Goal: Complete application form

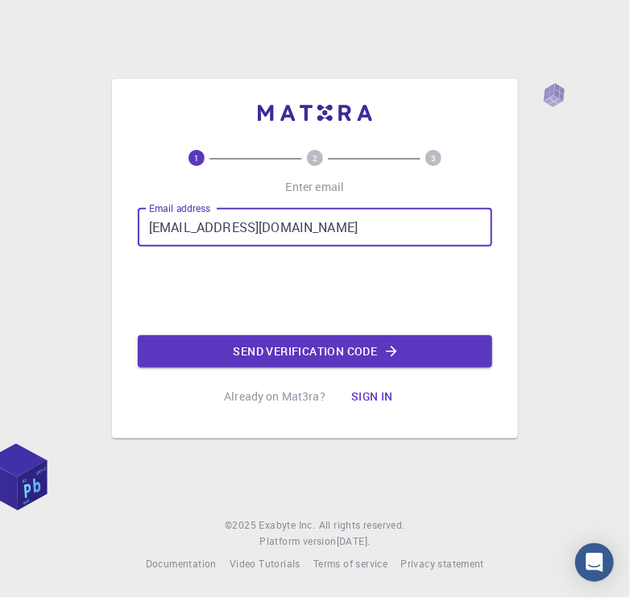
type input "[EMAIL_ADDRESS][DOMAIN_NAME]"
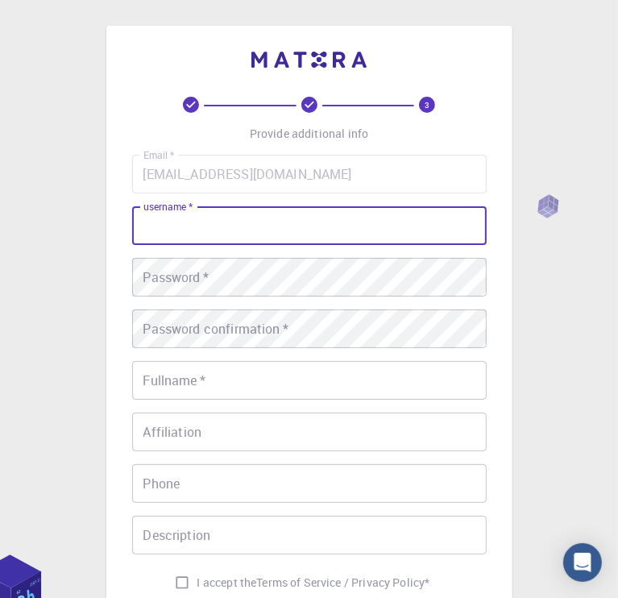
click at [218, 227] on input "username   *" at bounding box center [309, 225] width 355 height 39
type input "freshnak"
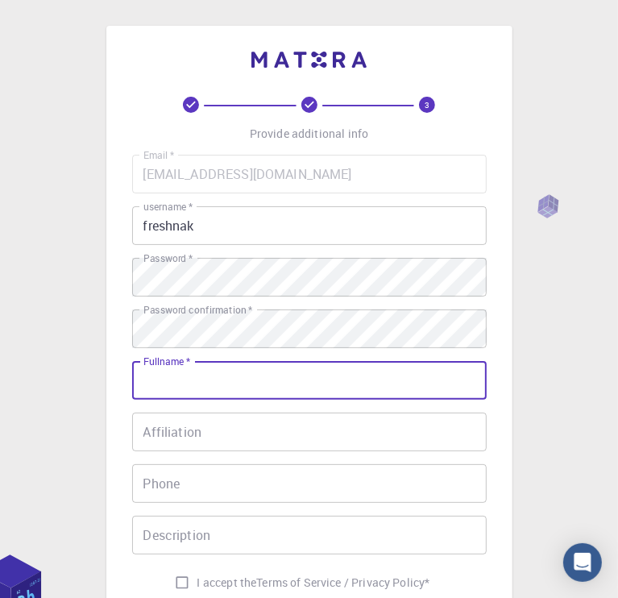
click at [232, 384] on input "Fullname   *" at bounding box center [309, 380] width 355 height 39
type input "[PERSON_NAME]"
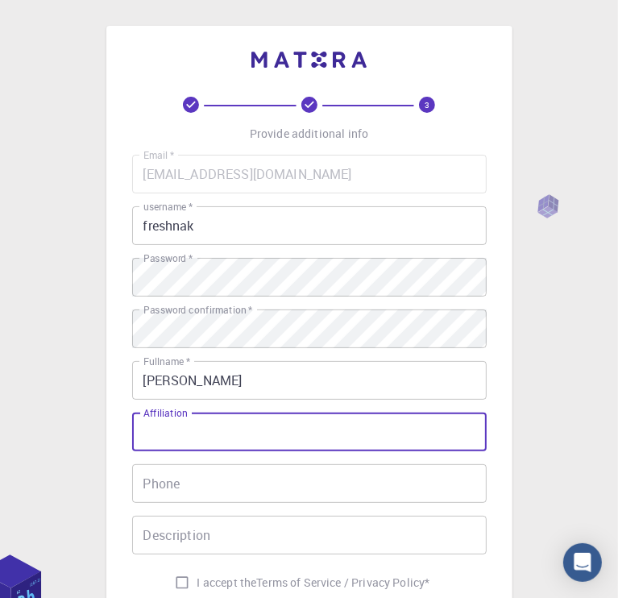
click at [206, 439] on input "Affiliation" at bounding box center [309, 432] width 355 height 39
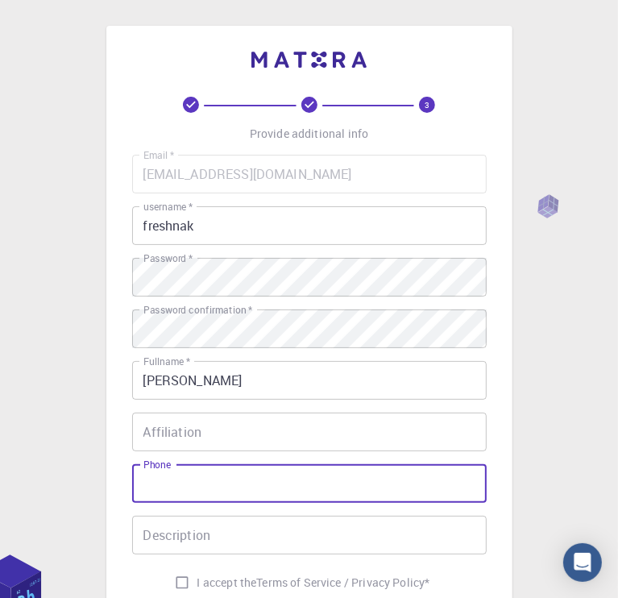
click at [168, 486] on input "Phone" at bounding box center [309, 483] width 355 height 39
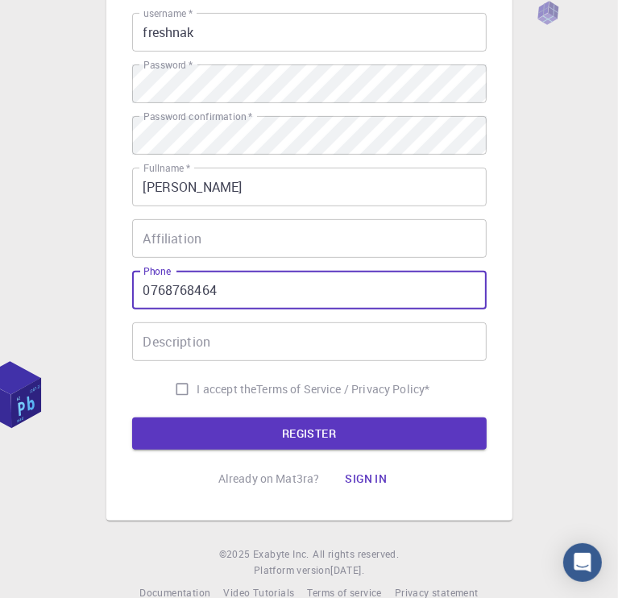
scroll to position [222, 0]
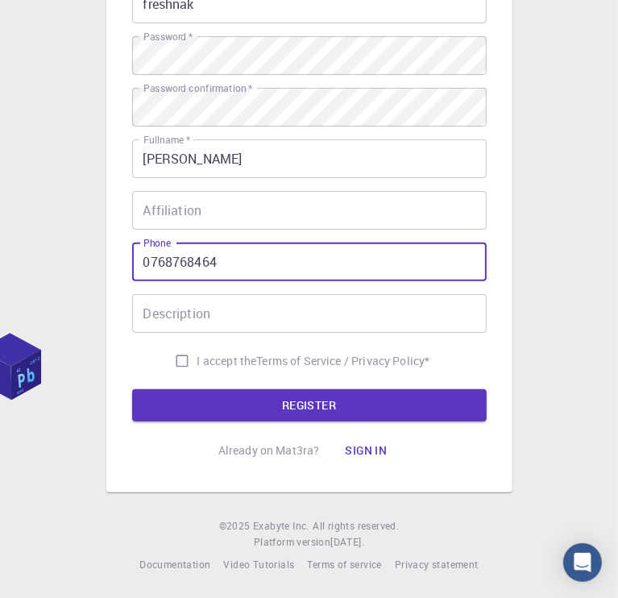
type input "0768768464"
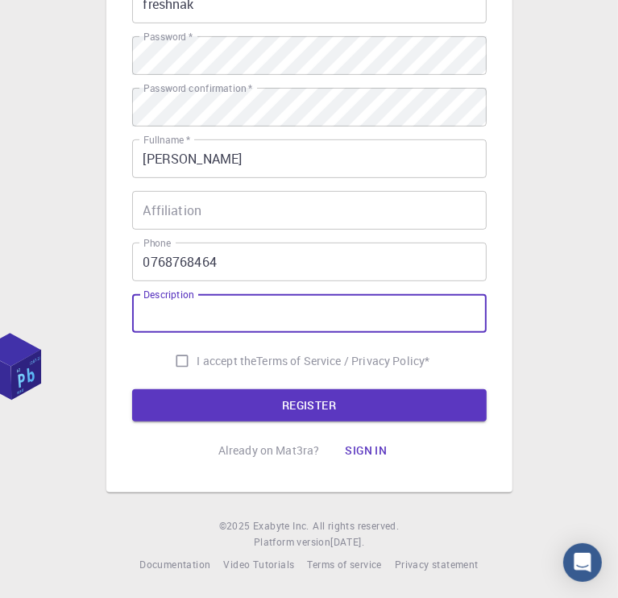
click at [200, 315] on input "Description" at bounding box center [309, 313] width 355 height 39
type input "online computing"
click at [177, 361] on input "I accept the Terms of Service / Privacy Policy *" at bounding box center [182, 361] width 31 height 31
checkbox input "true"
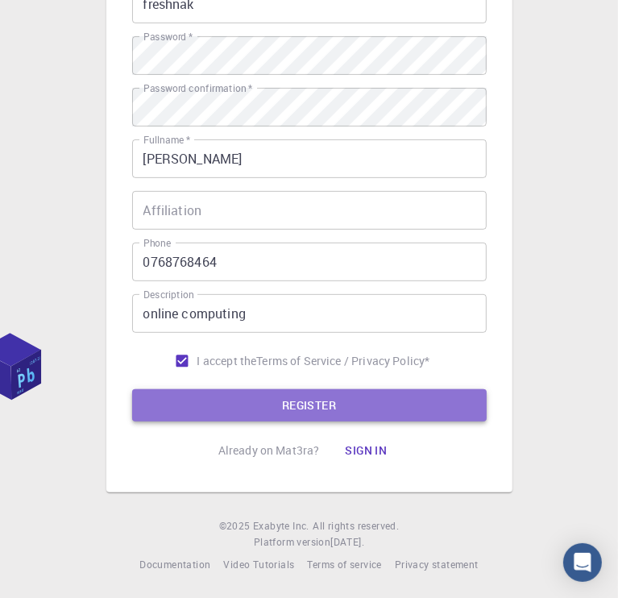
click at [276, 405] on button "REGISTER" at bounding box center [309, 405] width 355 height 32
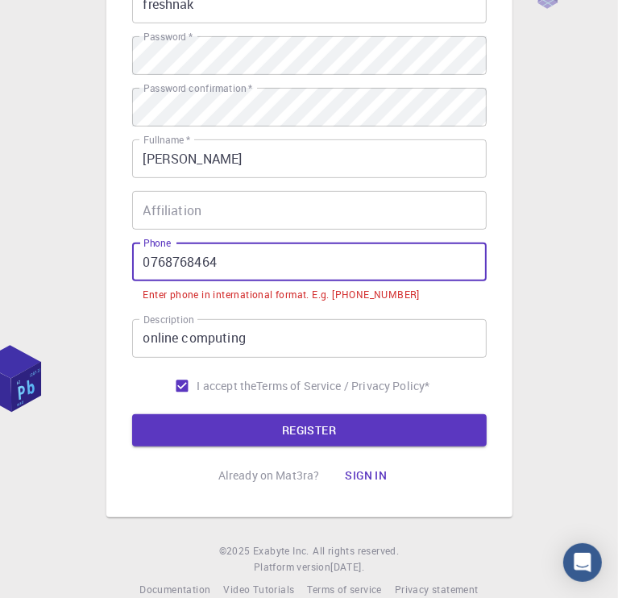
click at [151, 264] on input "0768768464" at bounding box center [309, 262] width 355 height 39
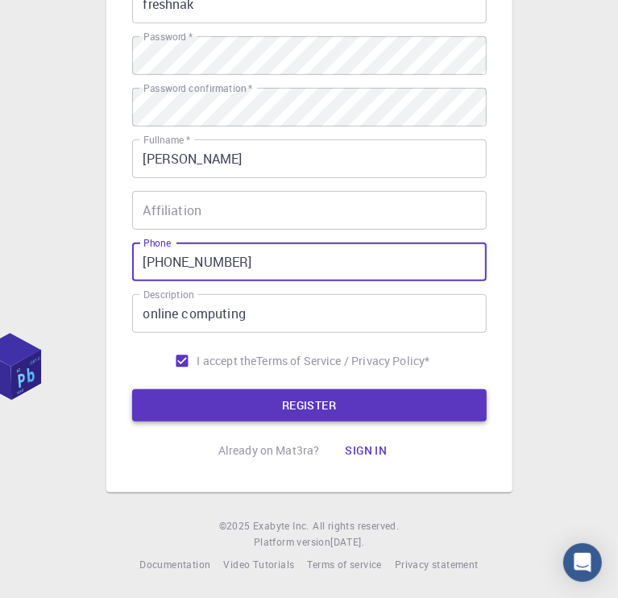
type input "[PHONE_NUMBER]"
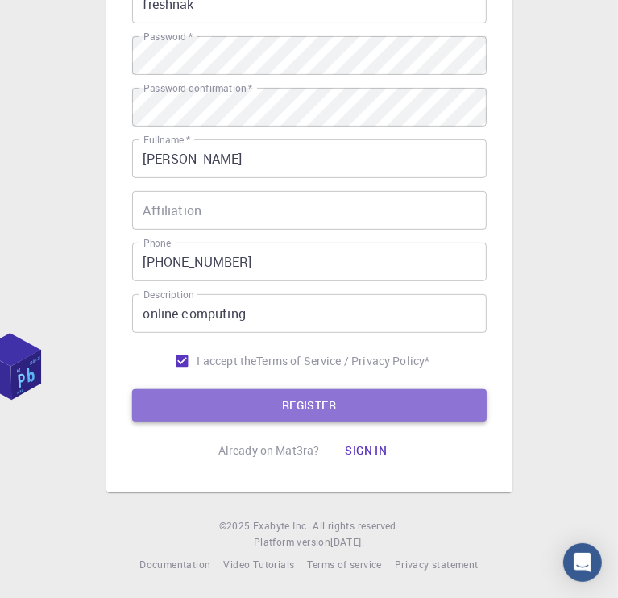
click at [223, 399] on button "REGISTER" at bounding box center [309, 405] width 355 height 32
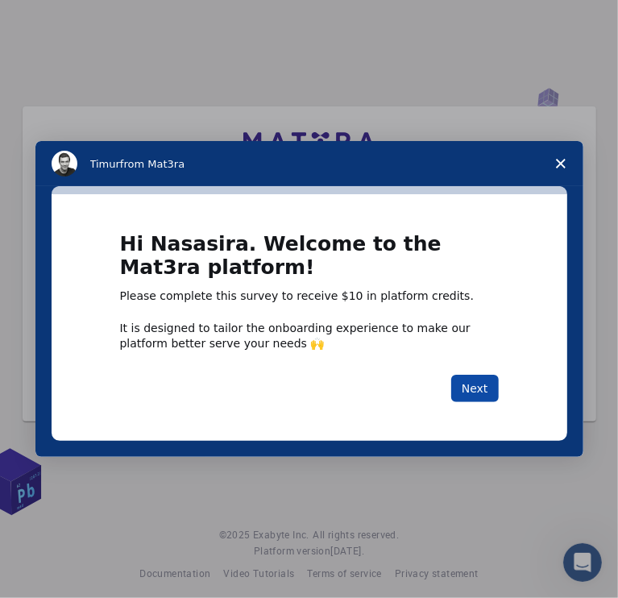
click at [470, 382] on button "Next" at bounding box center [475, 388] width 48 height 27
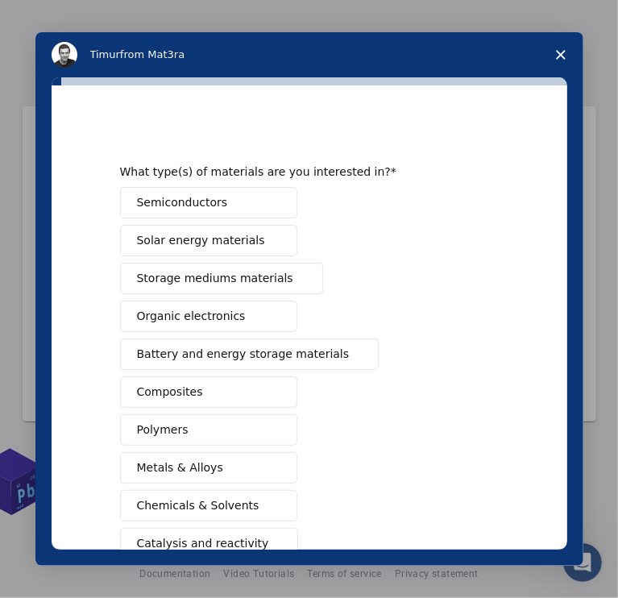
click at [193, 310] on span "Organic electronics" at bounding box center [191, 316] width 109 height 17
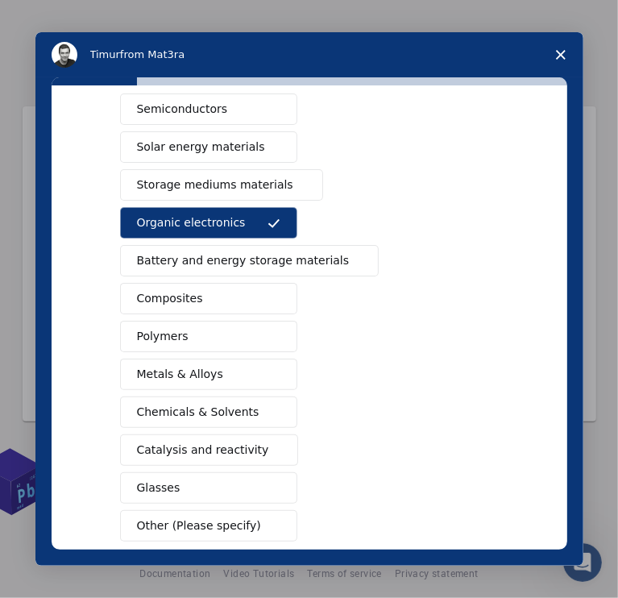
scroll to position [129, 0]
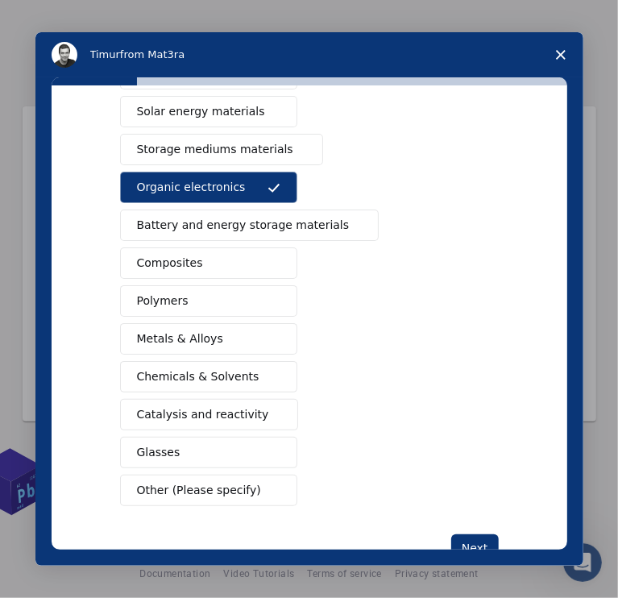
click at [197, 490] on span "Other (Please specify)" at bounding box center [199, 490] width 124 height 17
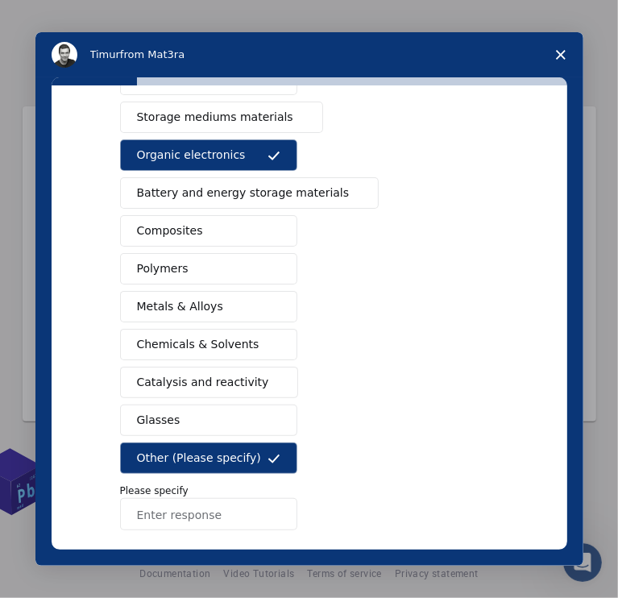
scroll to position [193, 0]
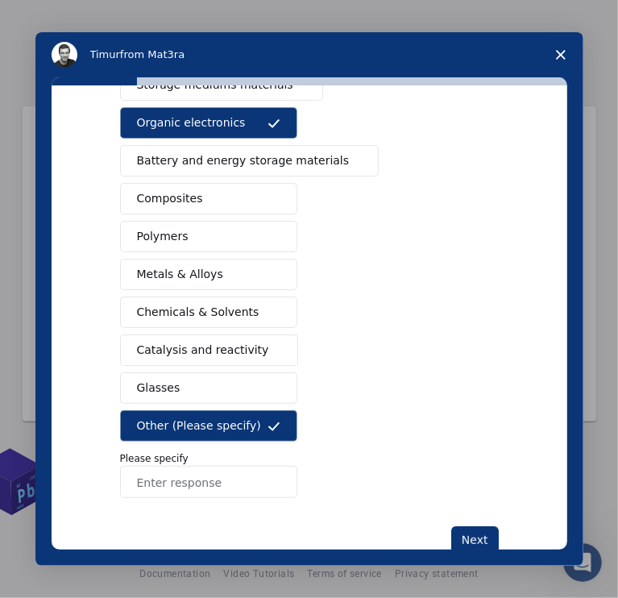
click at [227, 484] on input "Enter response" at bounding box center [208, 482] width 177 height 32
type input "python"
click at [468, 535] on button "Next" at bounding box center [475, 539] width 48 height 27
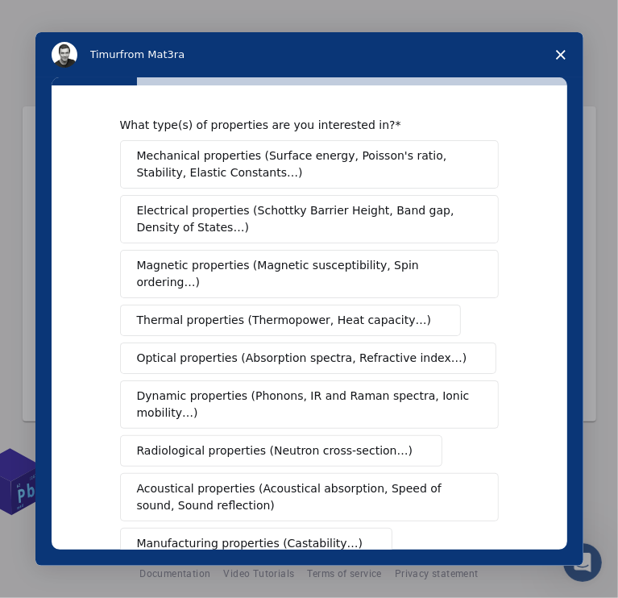
scroll to position [0, 0]
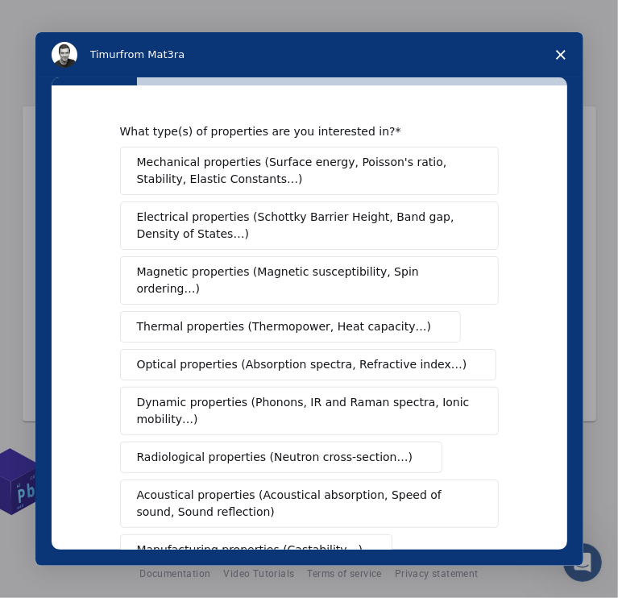
click at [161, 487] on span "Acoustical properties (Acoustical absorption, Speed of sound, Sound reflection)" at bounding box center [304, 504] width 335 height 34
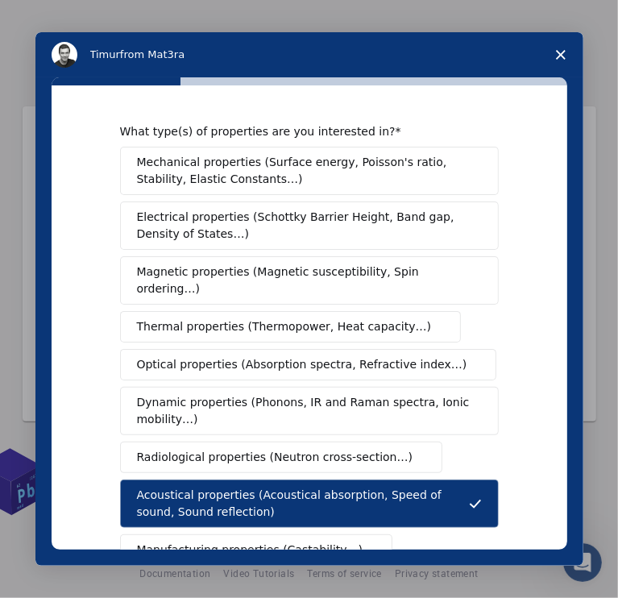
click at [177, 356] on span "Optical properties (Absorption spectra, Refractive index…)" at bounding box center [302, 364] width 331 height 17
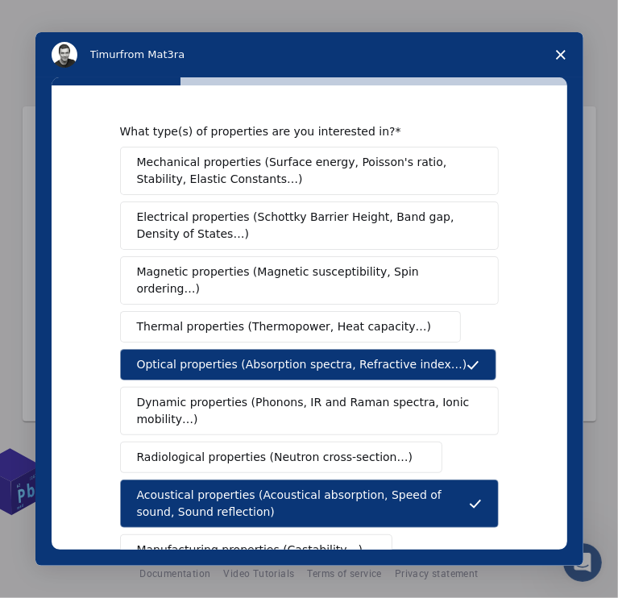
click at [187, 318] on span "Thermal properties (Thermopower, Heat capacity…)" at bounding box center [284, 326] width 295 height 17
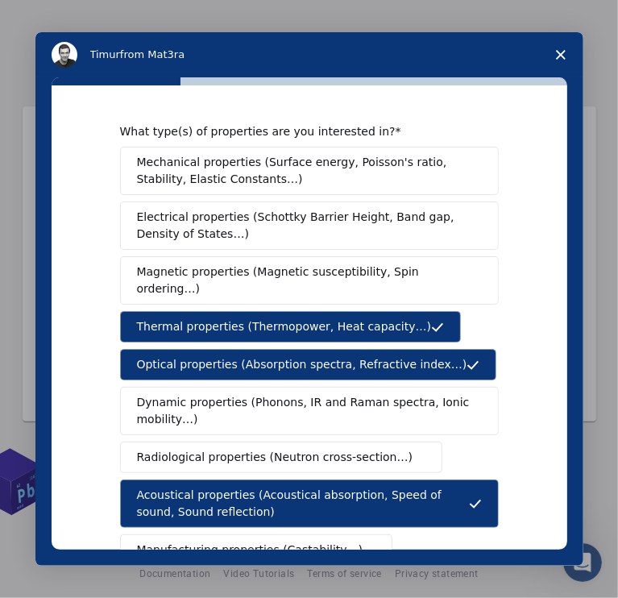
click at [213, 276] on span "Magnetic properties (Magnetic susceptibility, Spin ordering…)" at bounding box center [303, 281] width 333 height 34
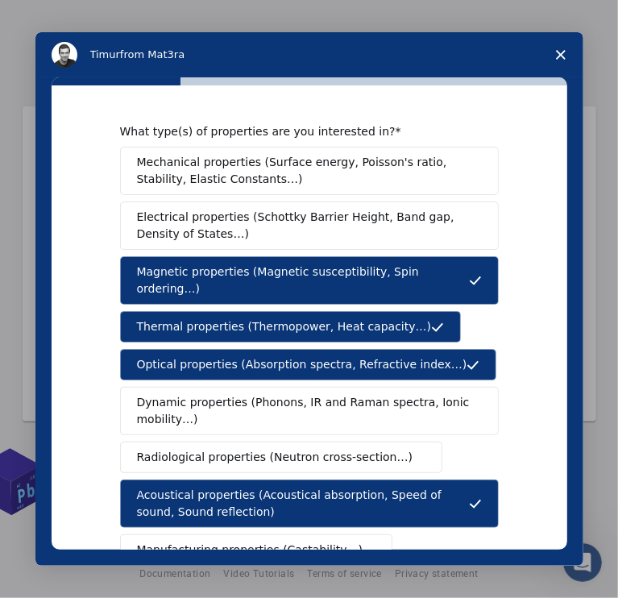
click at [264, 223] on span "Electrical properties (Schottky Barrier Height, Band gap, Density of States…)" at bounding box center [304, 226] width 335 height 34
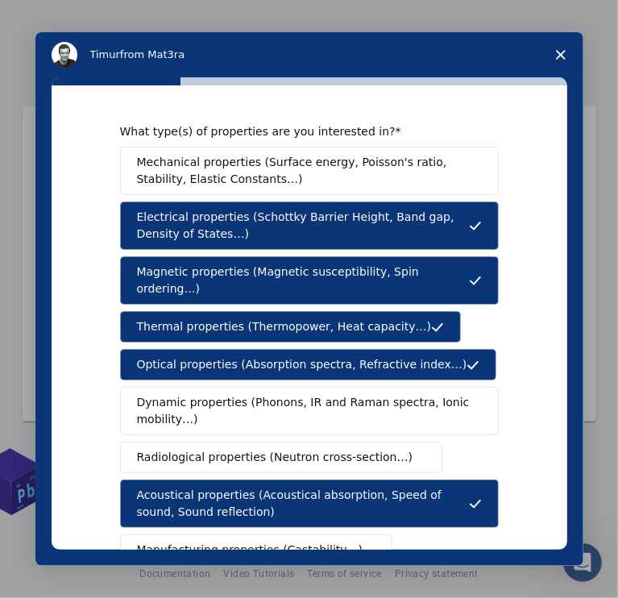
click at [267, 182] on span "Mechanical properties (Surface energy, Poisson's ratio, Stability, Elastic Cons…" at bounding box center [305, 171] width 336 height 34
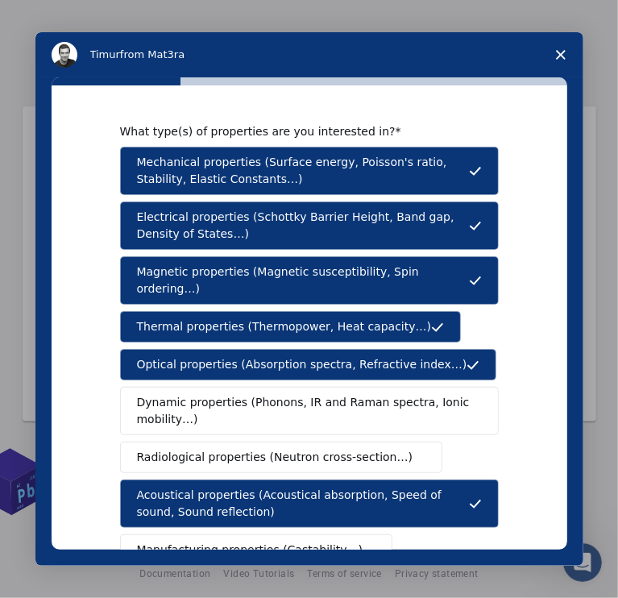
click at [297, 398] on span "Dynamic properties (Phonons, IR and Raman spectra, Ionic mobility…)" at bounding box center [304, 411] width 335 height 34
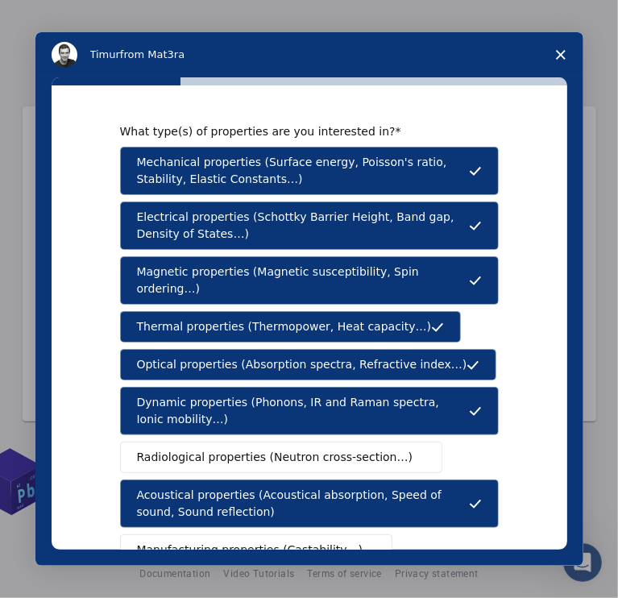
click at [300, 449] on span "Radiological properties (Neutron cross-section…)" at bounding box center [275, 457] width 277 height 17
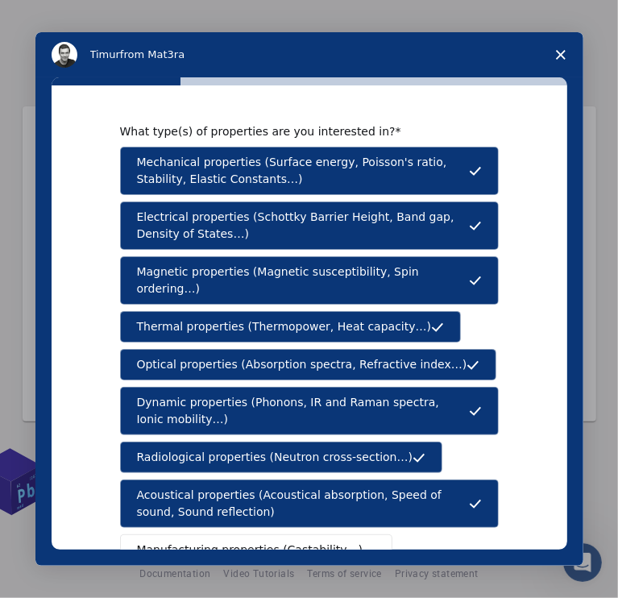
scroll to position [259, 0]
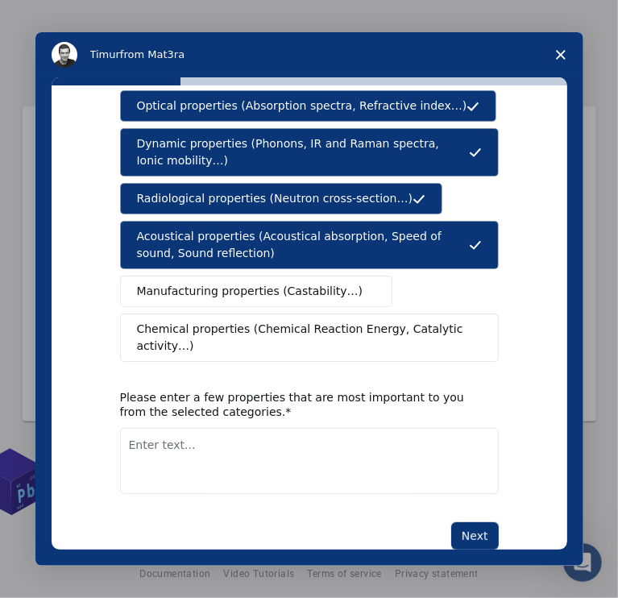
click at [352, 285] on button "Manufacturing properties (Castability…)" at bounding box center [256, 291] width 273 height 31
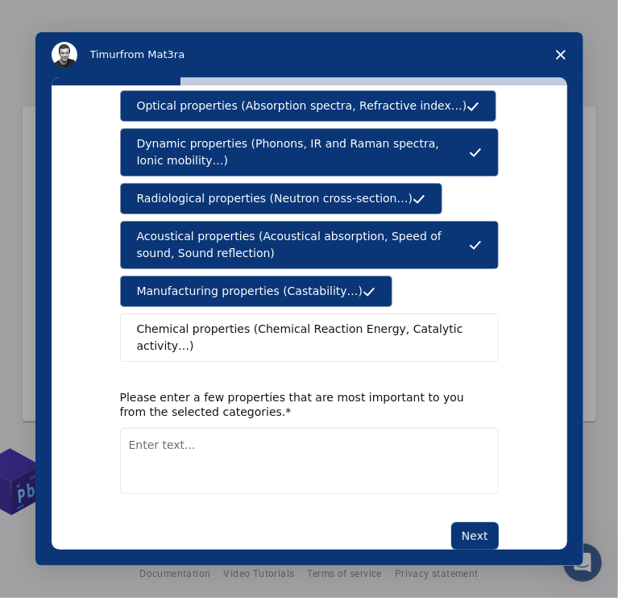
click at [364, 323] on button "Chemical properties (Chemical Reaction Energy, Catalytic activity…)" at bounding box center [309, 338] width 379 height 48
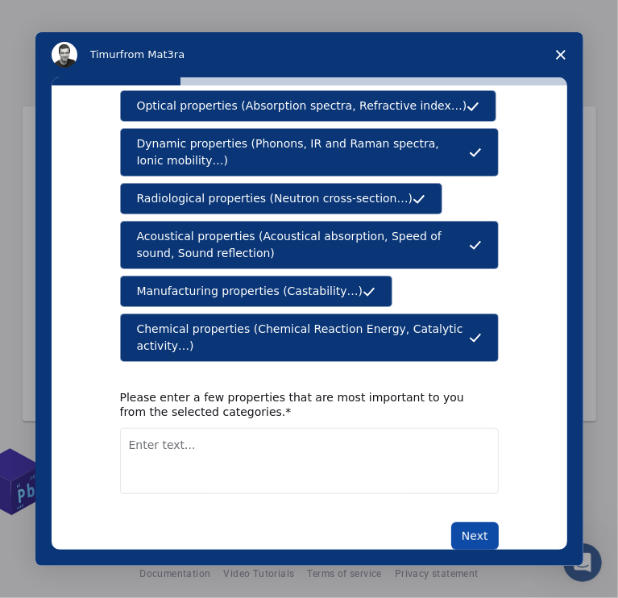
click at [454, 522] on button "Next" at bounding box center [475, 535] width 48 height 27
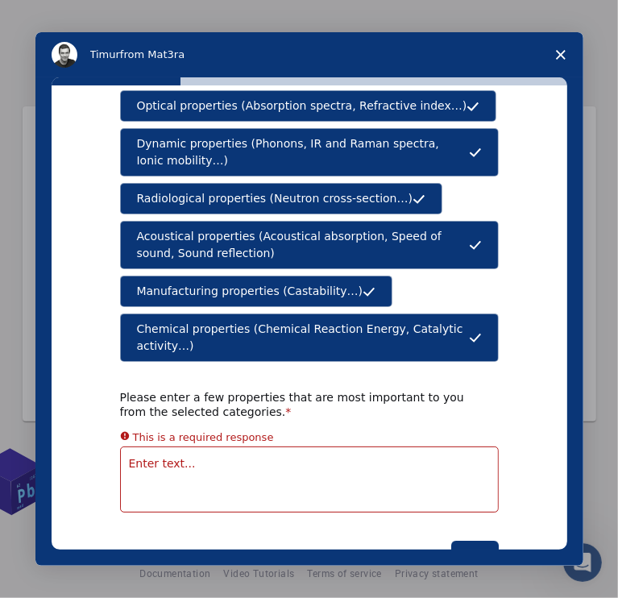
click at [170, 447] on textarea "Enter text..." at bounding box center [309, 480] width 379 height 66
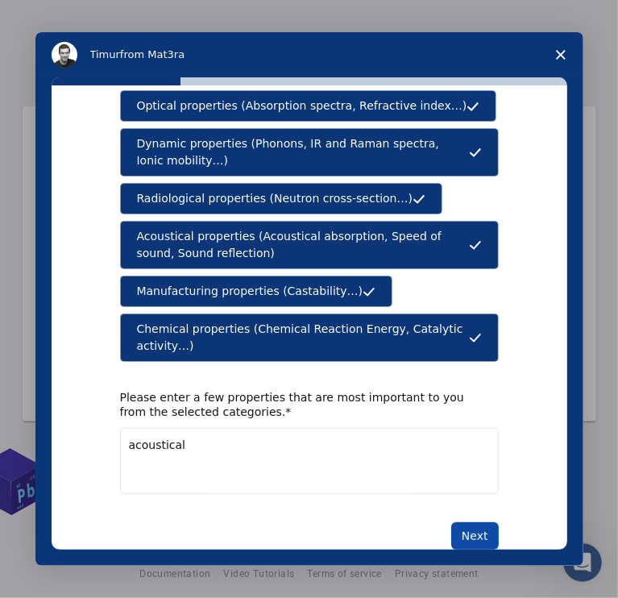
type textarea "acoustical"
click at [481, 522] on button "Next" at bounding box center [475, 535] width 48 height 27
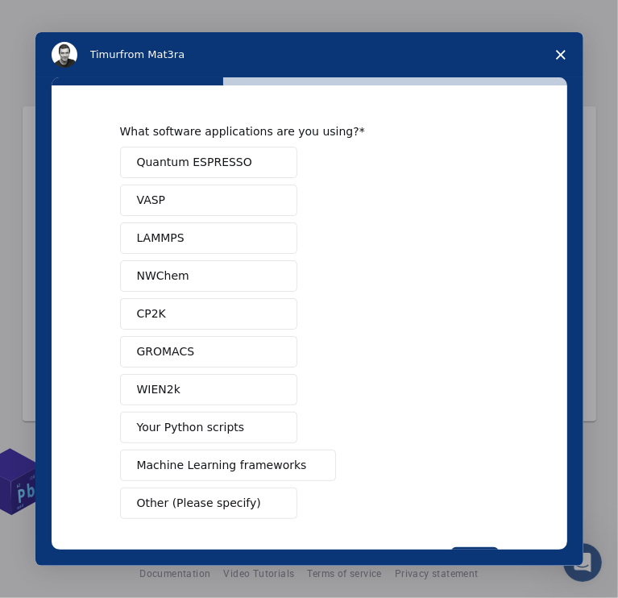
click at [171, 428] on span "Your Python scripts" at bounding box center [191, 427] width 108 height 17
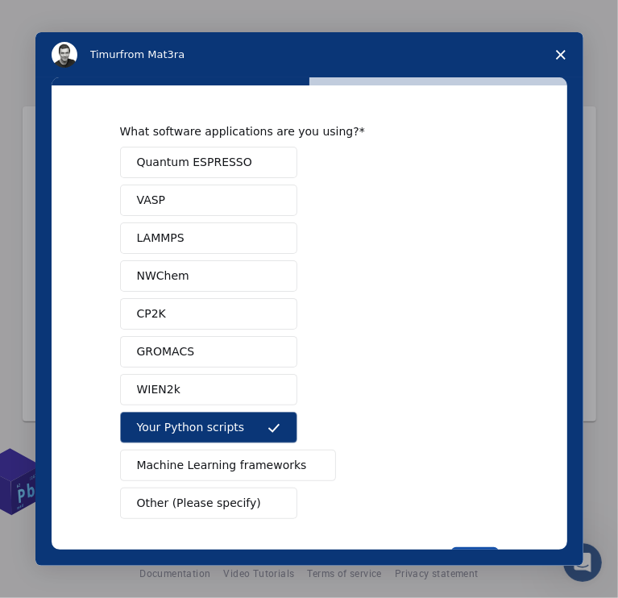
click at [485, 547] on button "Next" at bounding box center [475, 560] width 48 height 27
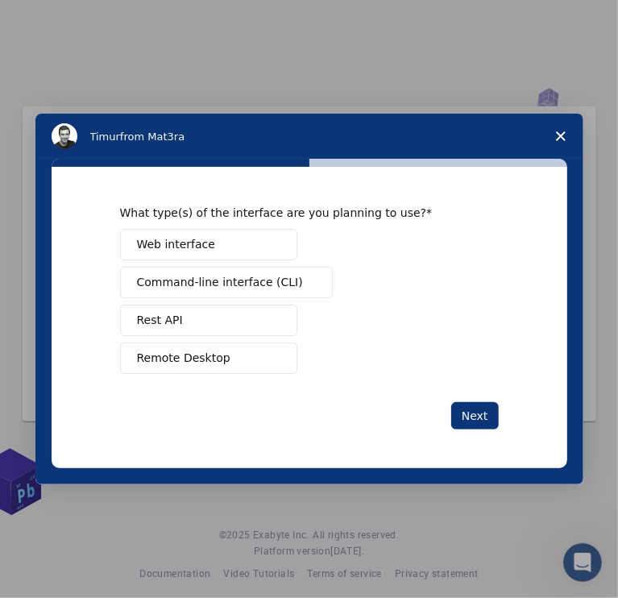
click at [184, 243] on span "Web interface" at bounding box center [176, 244] width 78 height 17
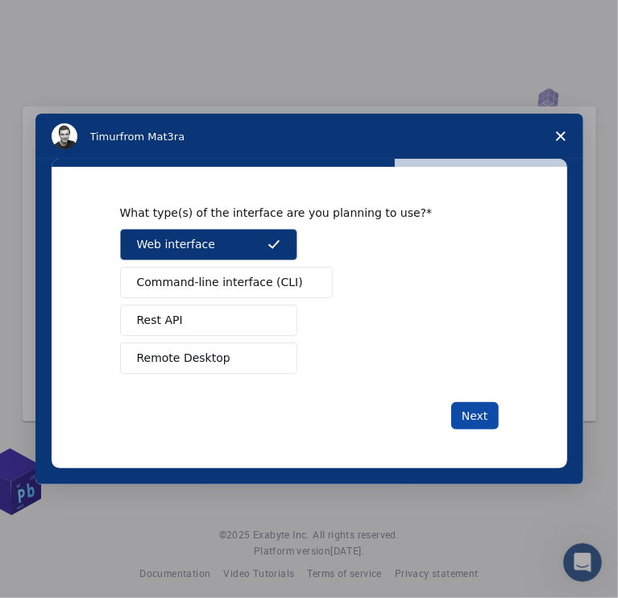
click at [468, 423] on button "Next" at bounding box center [475, 415] width 48 height 27
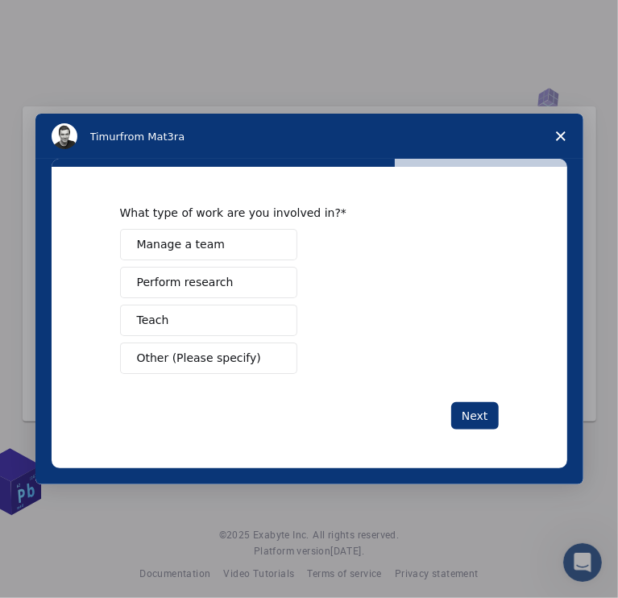
click at [215, 284] on span "Perform research" at bounding box center [185, 282] width 97 height 17
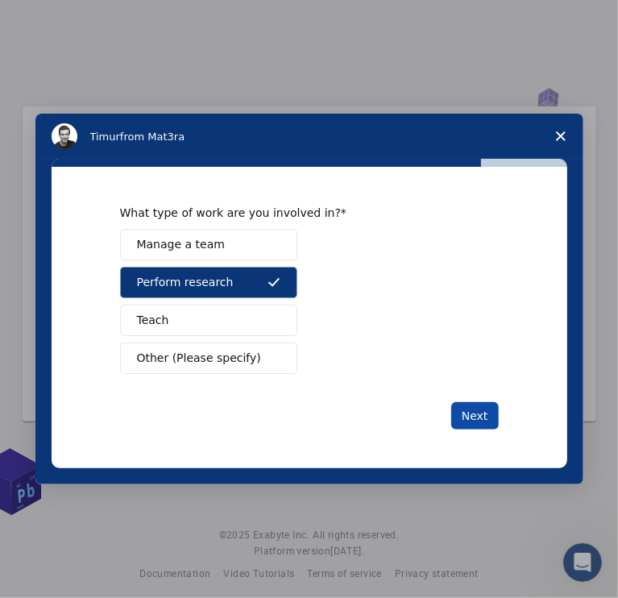
click at [481, 410] on button "Next" at bounding box center [475, 415] width 48 height 27
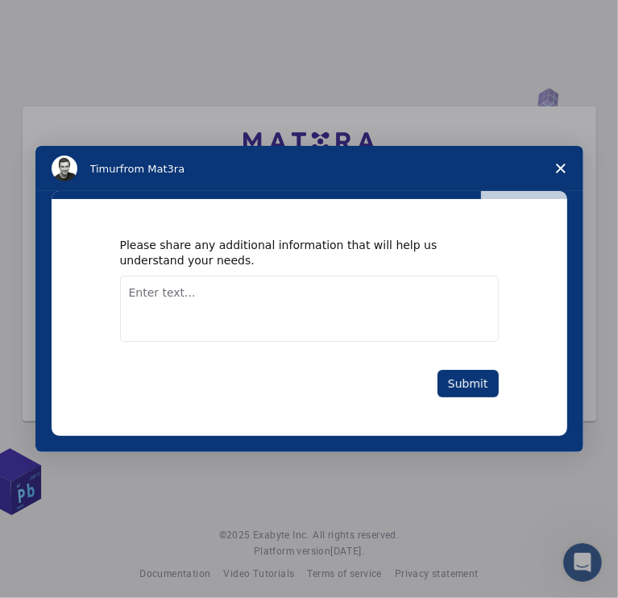
click at [481, 410] on div "Please share any additional information that will help us understand your needs…" at bounding box center [310, 317] width 516 height 236
drag, startPoint x: 481, startPoint y: 410, endPoint x: 228, endPoint y: 306, distance: 273.2
click at [228, 306] on div "Please share any additional information that will help us understand your needs…" at bounding box center [310, 317] width 516 height 236
click at [228, 306] on textarea "Enter text..." at bounding box center [309, 309] width 379 height 66
type textarea "want to study more about python and coding"
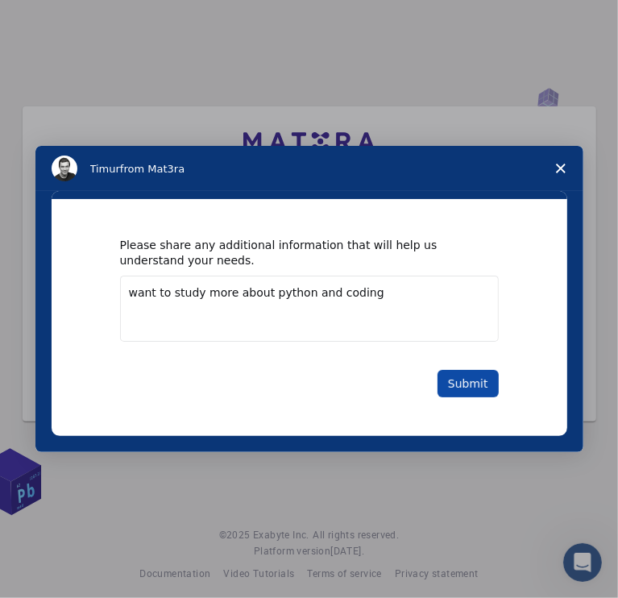
click at [477, 387] on button "Submit" at bounding box center [468, 383] width 61 height 27
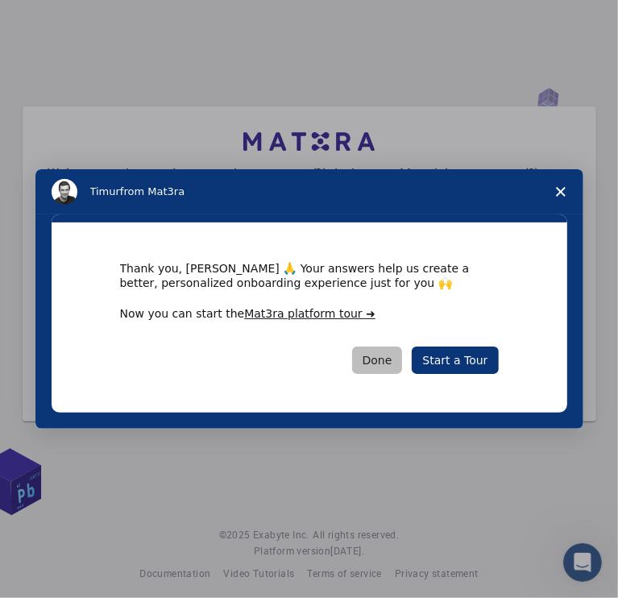
click at [387, 362] on button "Done" at bounding box center [377, 360] width 51 height 27
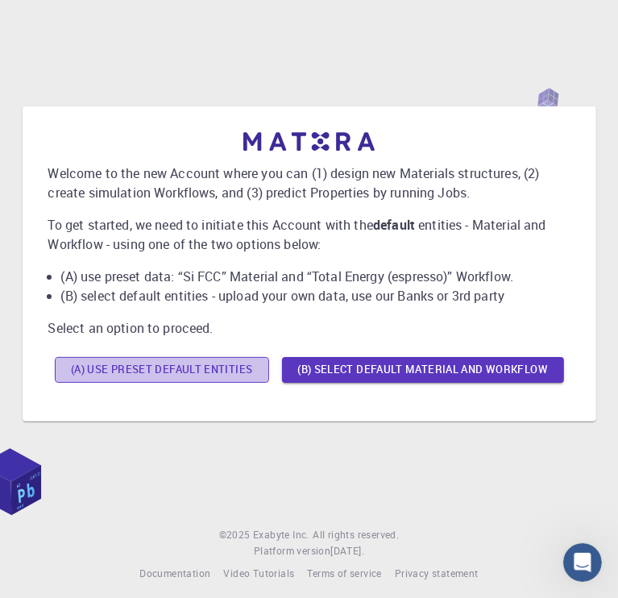
click at [173, 374] on button "(A) Use preset default entities" at bounding box center [162, 370] width 214 height 26
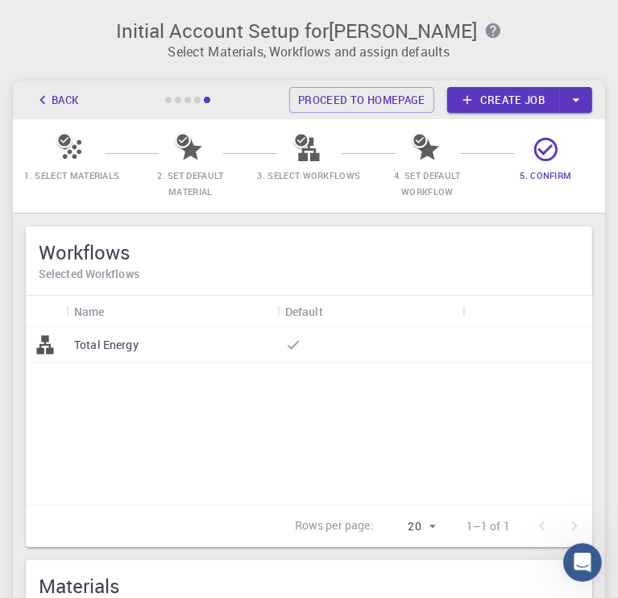
click at [157, 355] on div "Total Energy" at bounding box center [171, 344] width 211 height 35
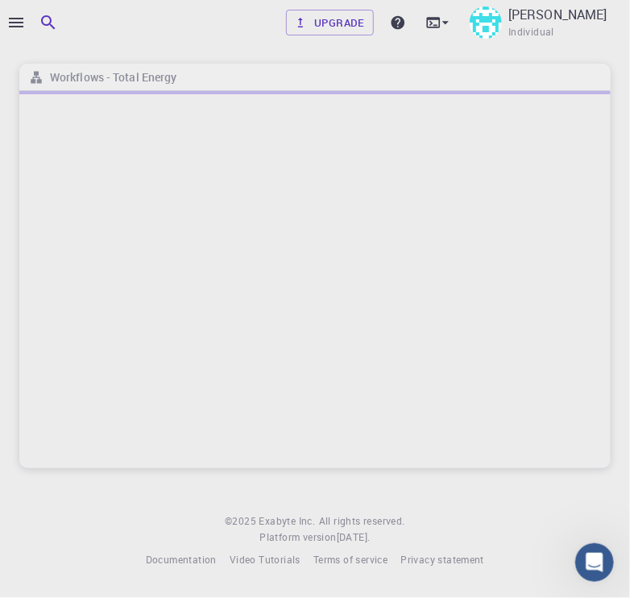
click at [157, 355] on div at bounding box center [315, 279] width 592 height 377
